Goal: Information Seeking & Learning: Learn about a topic

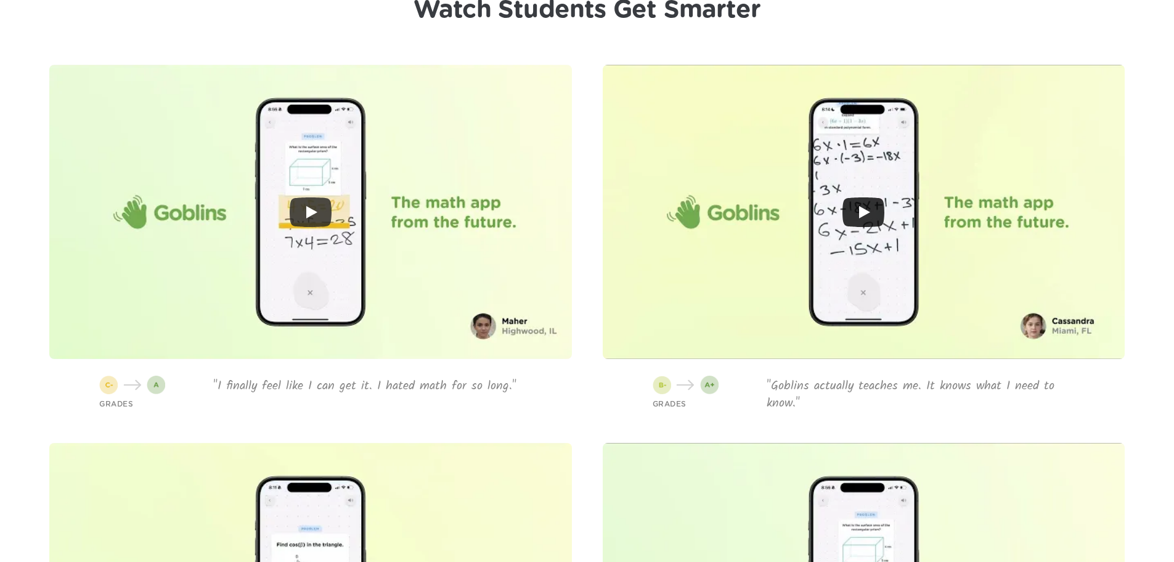
scroll to position [2713, 0]
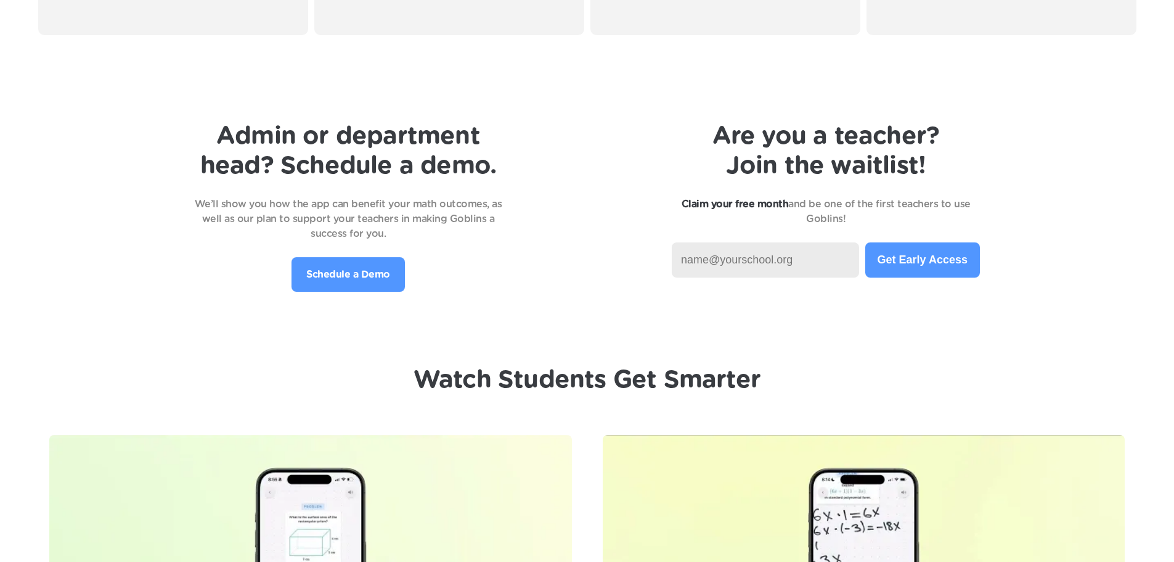
click at [779, 260] on input at bounding box center [765, 259] width 187 height 35
click at [608, 249] on div "Admin or department head? Schedule a demo. We’ll show you how the app can benef…" at bounding box center [587, 206] width 1125 height 170
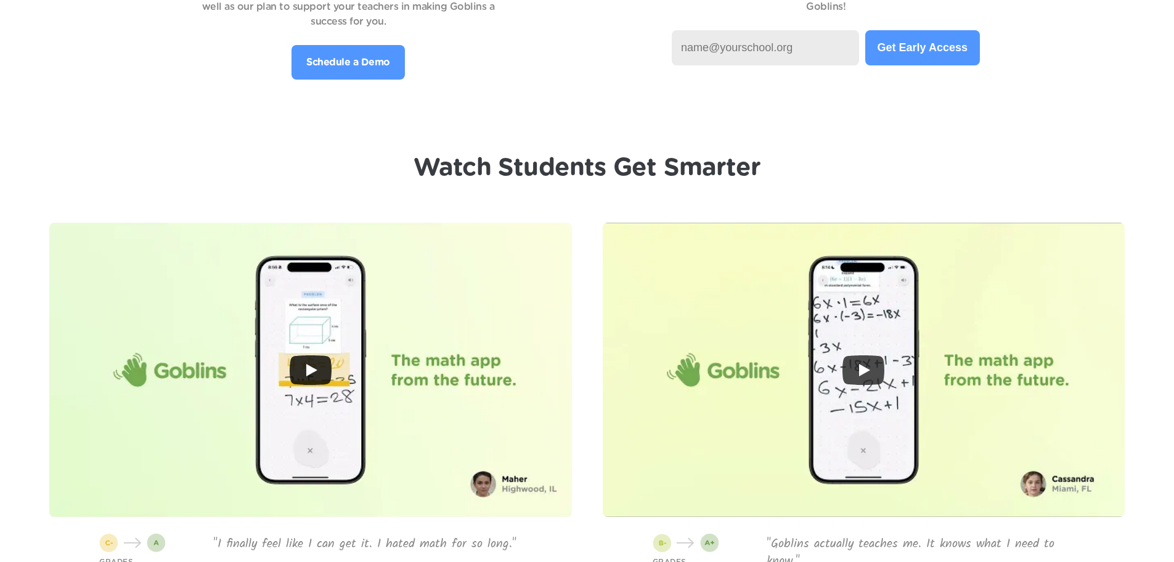
scroll to position [2740, 0]
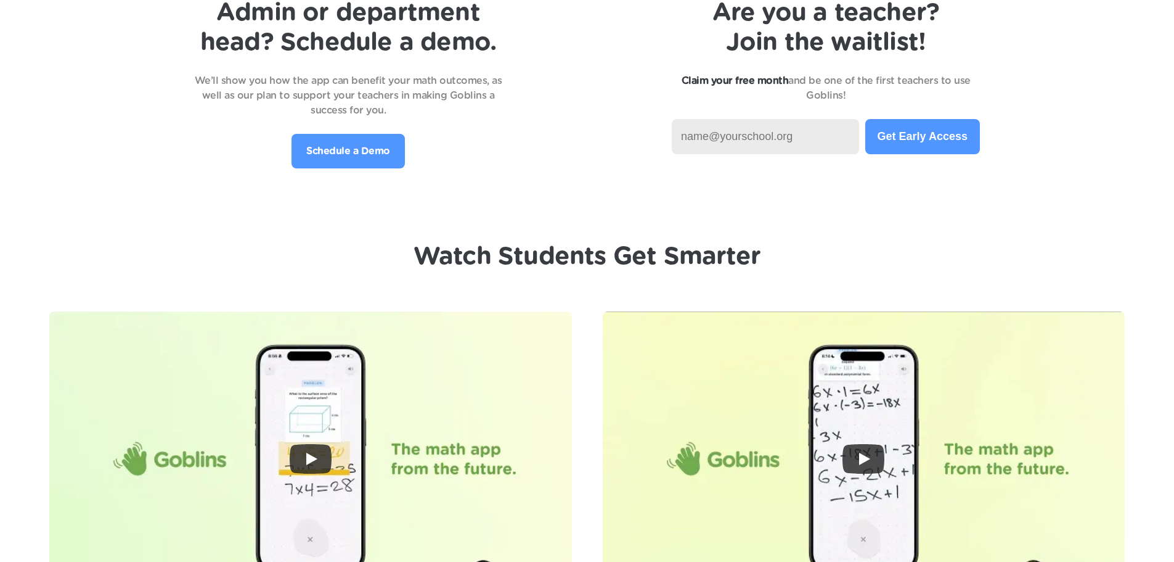
scroll to position [2651, 0]
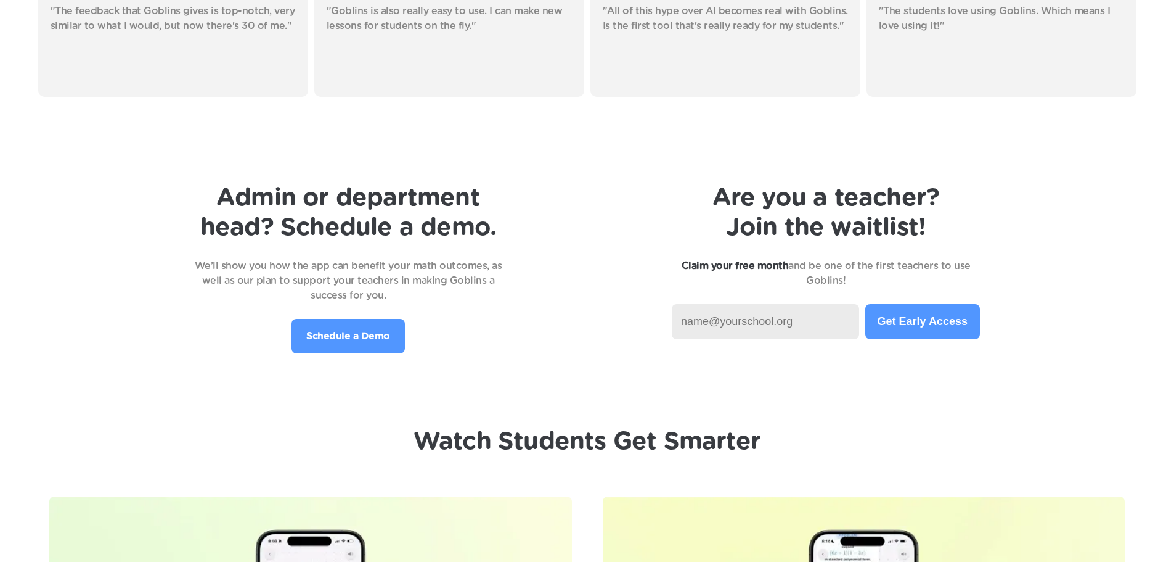
click at [768, 316] on input at bounding box center [765, 321] width 187 height 35
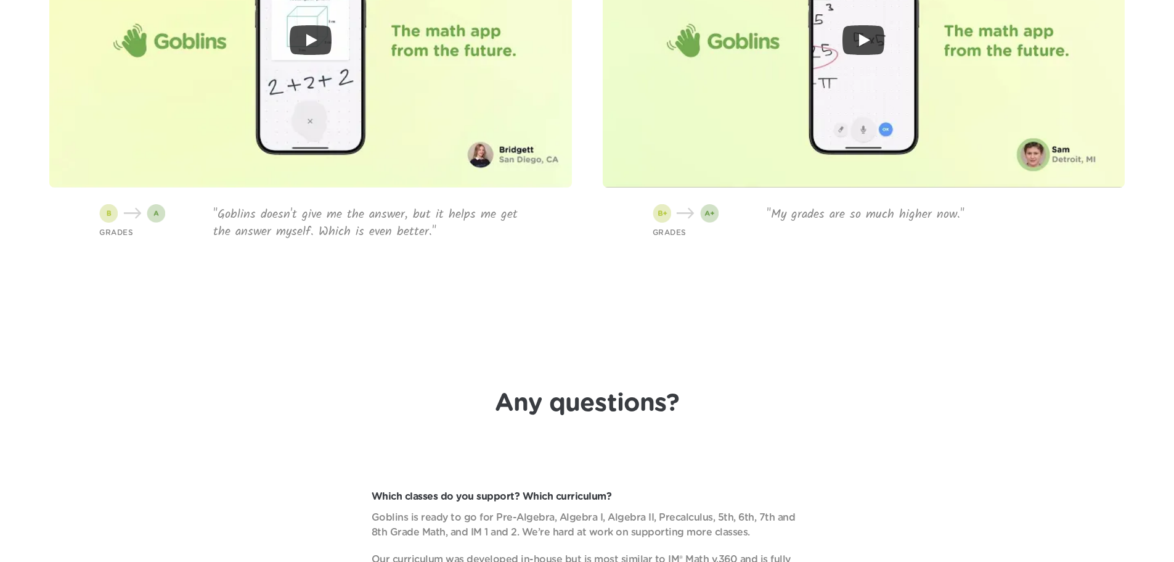
scroll to position [3946, 0]
